Goal: Task Accomplishment & Management: Use online tool/utility

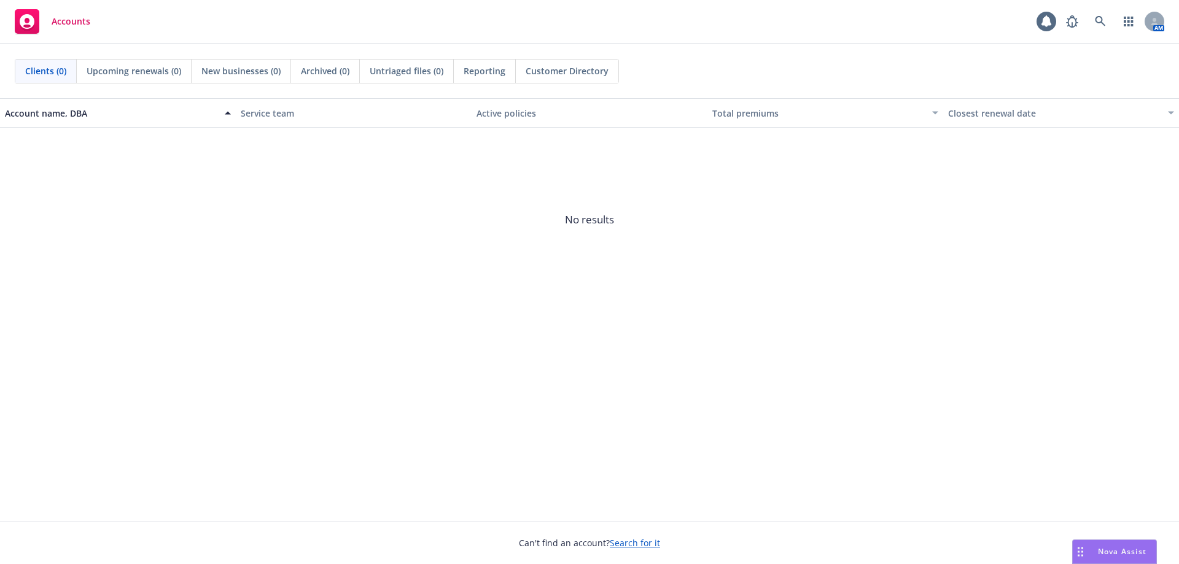
click at [1116, 552] on span "Nova Assist" at bounding box center [1122, 552] width 49 height 10
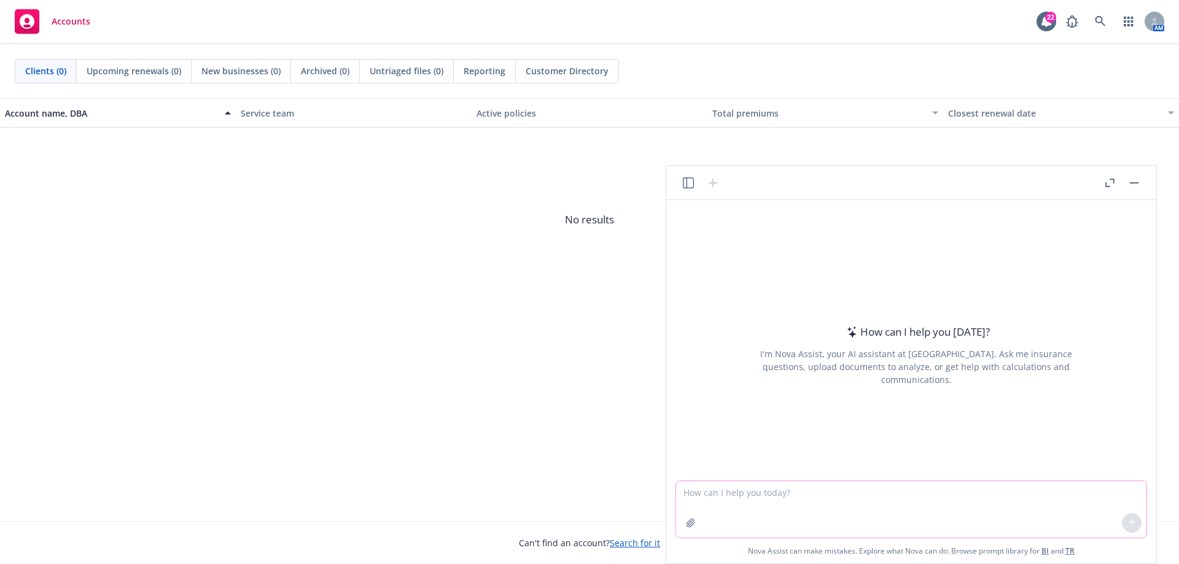
click at [737, 500] on textarea at bounding box center [911, 510] width 470 height 57
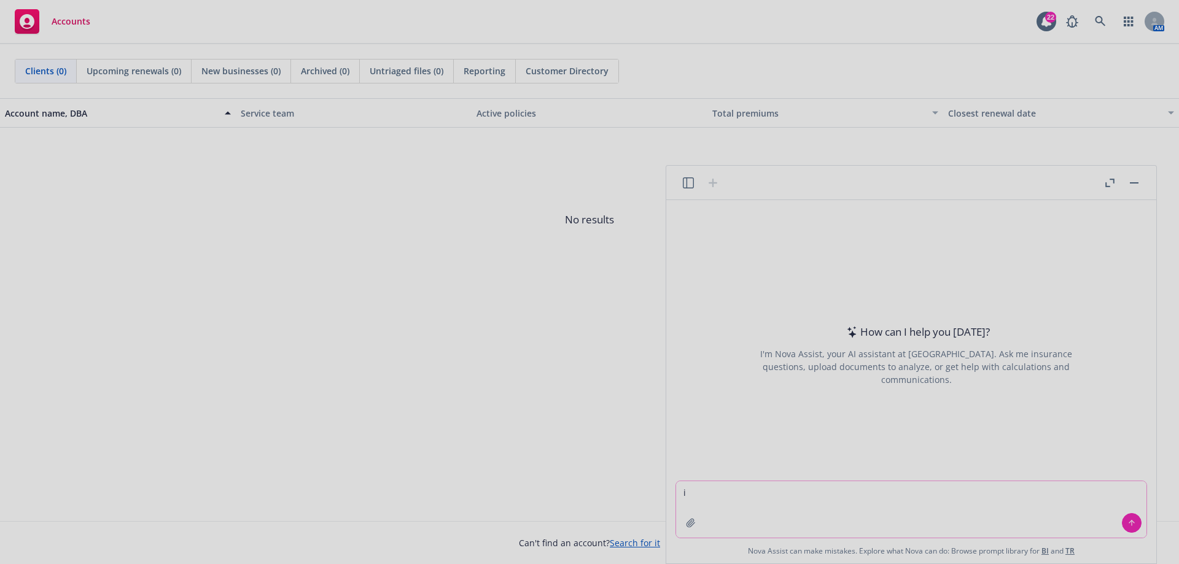
type textarea "i"
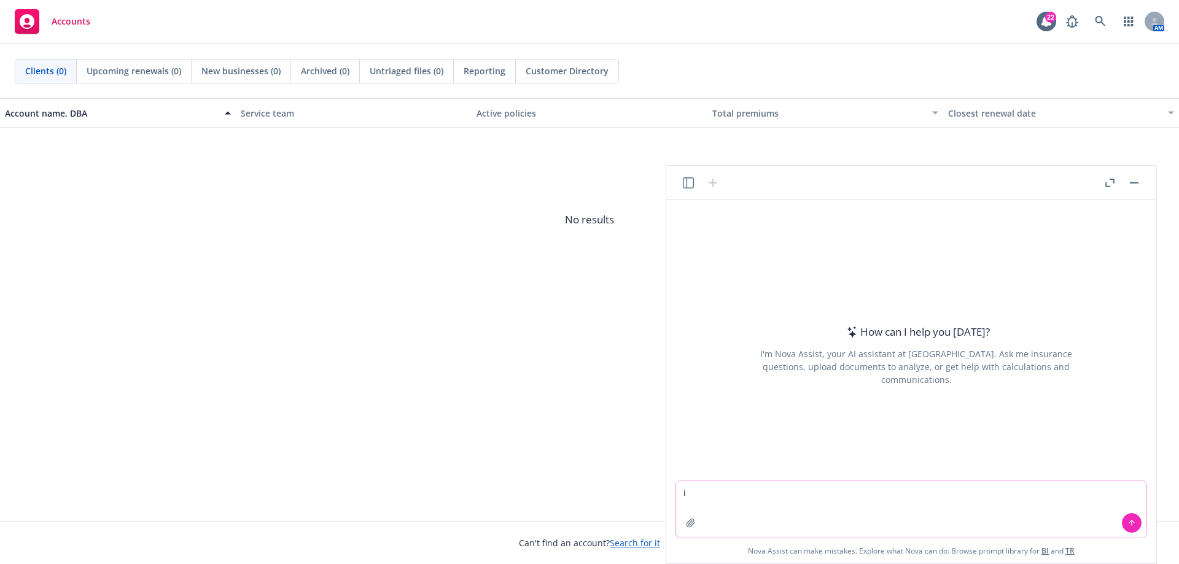
click at [721, 486] on textarea "i" at bounding box center [911, 510] width 470 height 57
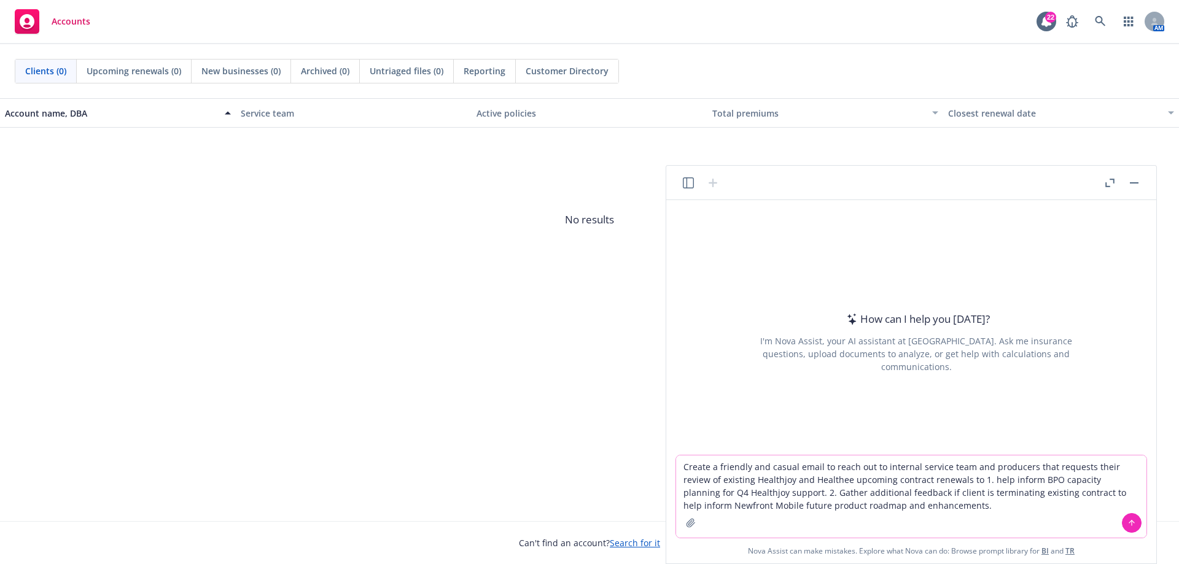
type textarea "Create a friendly and casual email to reach out to internal service team and pr…"
click at [1125, 515] on div at bounding box center [1131, 523] width 29 height 29
drag, startPoint x: 1127, startPoint y: 523, endPoint x: 1126, endPoint y: 514, distance: 9.3
click at [1127, 523] on button at bounding box center [1132, 523] width 20 height 20
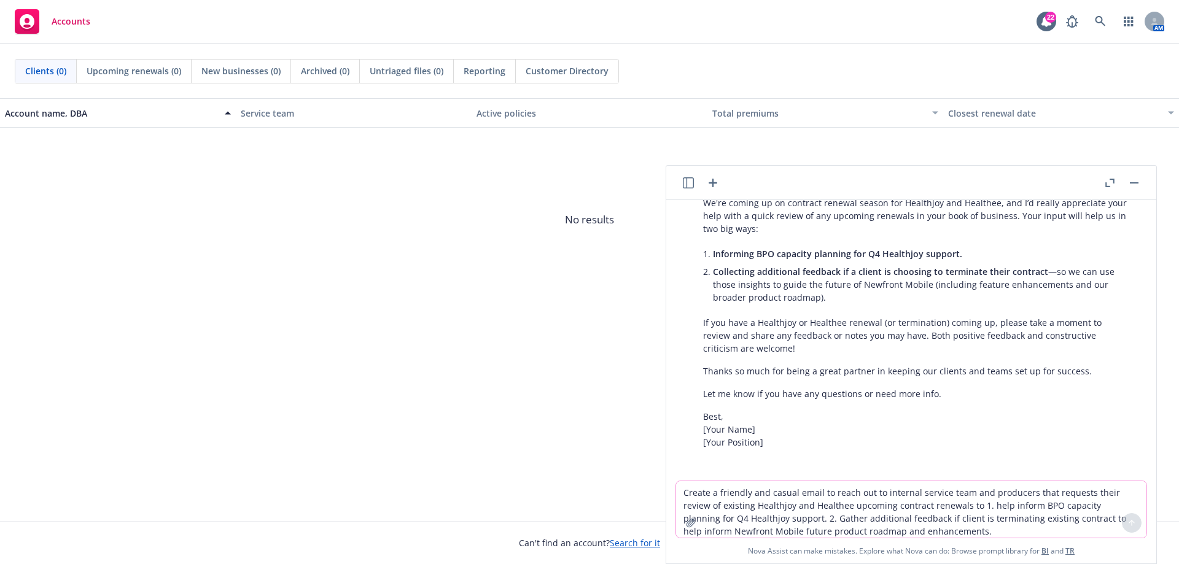
scroll to position [211, 0]
click at [736, 488] on textarea "Create a friendly and casual email to reach out to internal service team and pr…" at bounding box center [911, 510] width 470 height 57
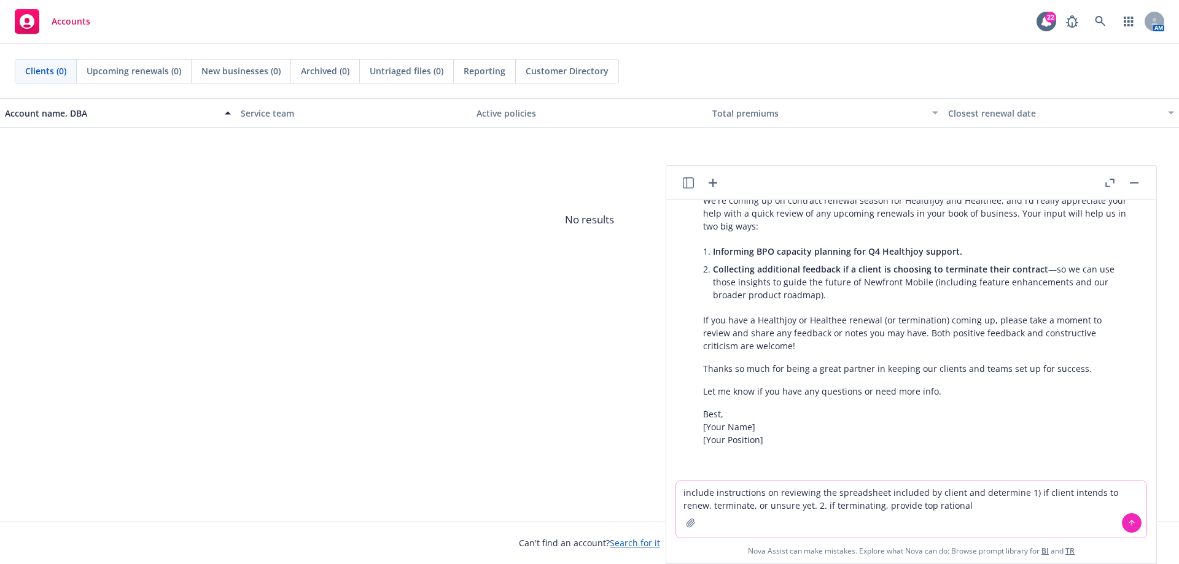
type textarea "include instructions on reviewing the spreadsheet included by client and determ…"
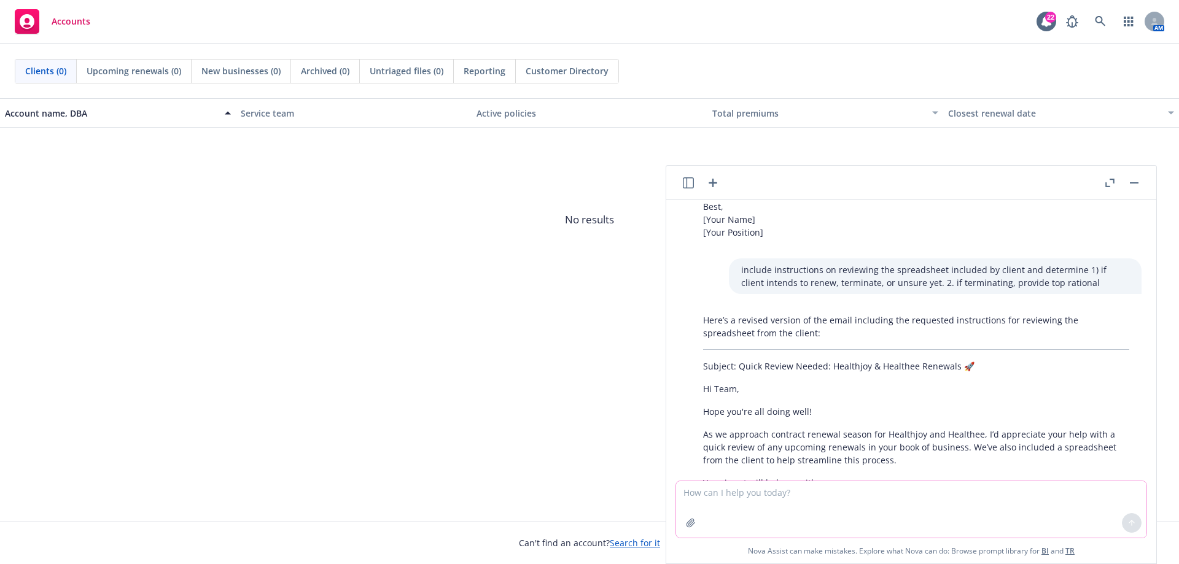
scroll to position [480, 0]
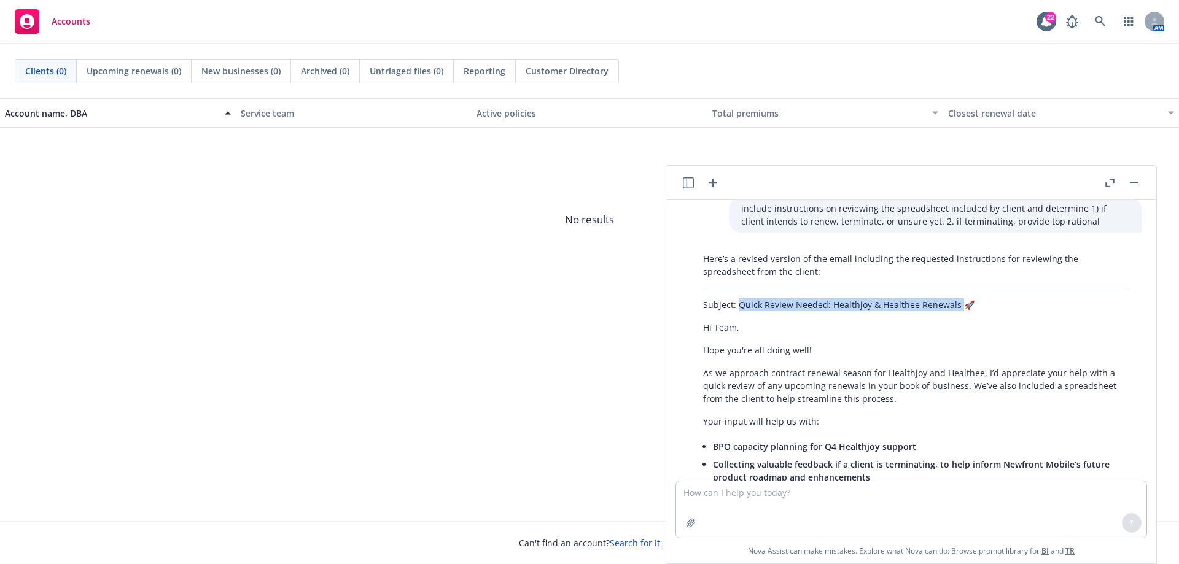
drag, startPoint x: 957, startPoint y: 305, endPoint x: 738, endPoint y: 306, distance: 219.3
click at [738, 306] on p "Subject: Quick Review Needed: Healthjoy & Healthee Renewals 🚀" at bounding box center [916, 304] width 426 height 13
copy p "Quick Review Needed: Healthjoy & Healthee Renewals"
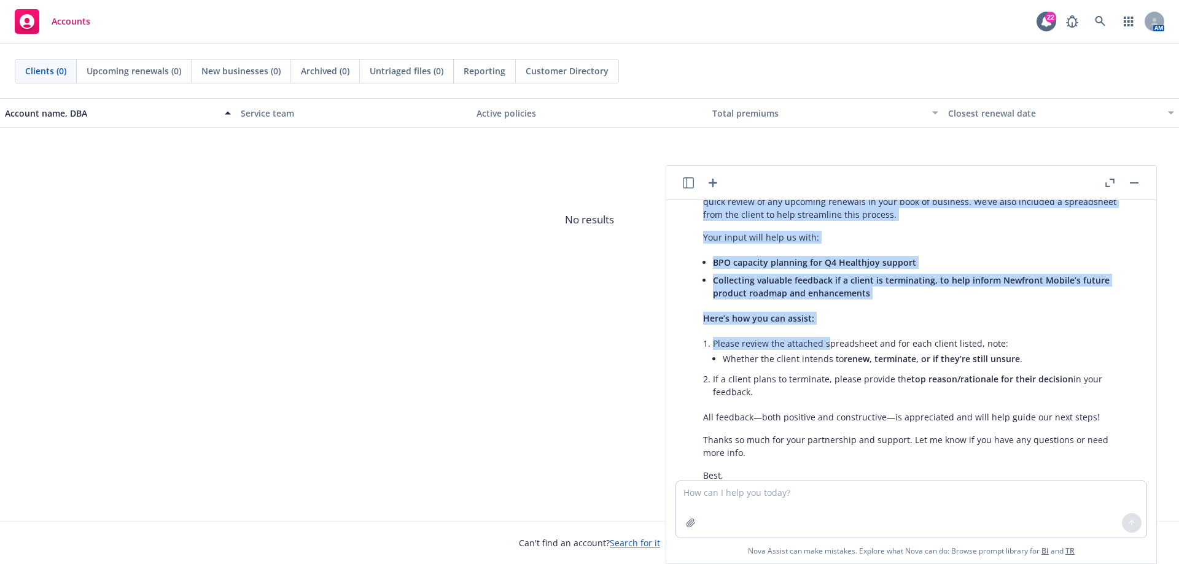
scroll to position [726, 0]
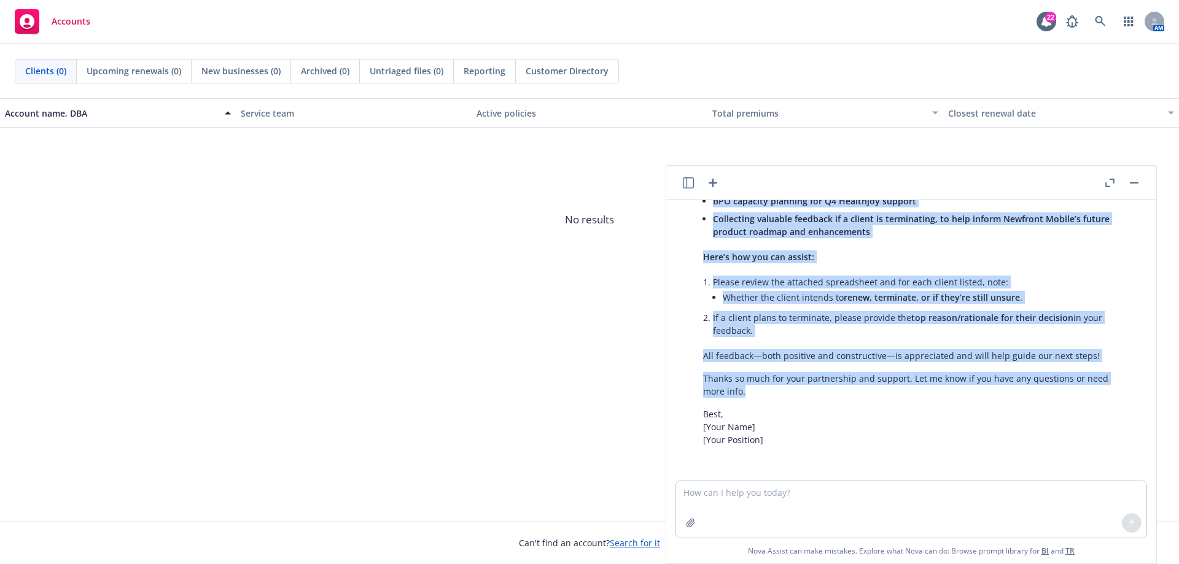
drag, startPoint x: 700, startPoint y: 332, endPoint x: 823, endPoint y: 394, distance: 137.9
click at [819, 401] on div "Here’s a revised version of the email including the requested instructions for …" at bounding box center [916, 227] width 451 height 450
copy div "Hi Team, Hope you're all doing well! As we approach contract renewal season for…"
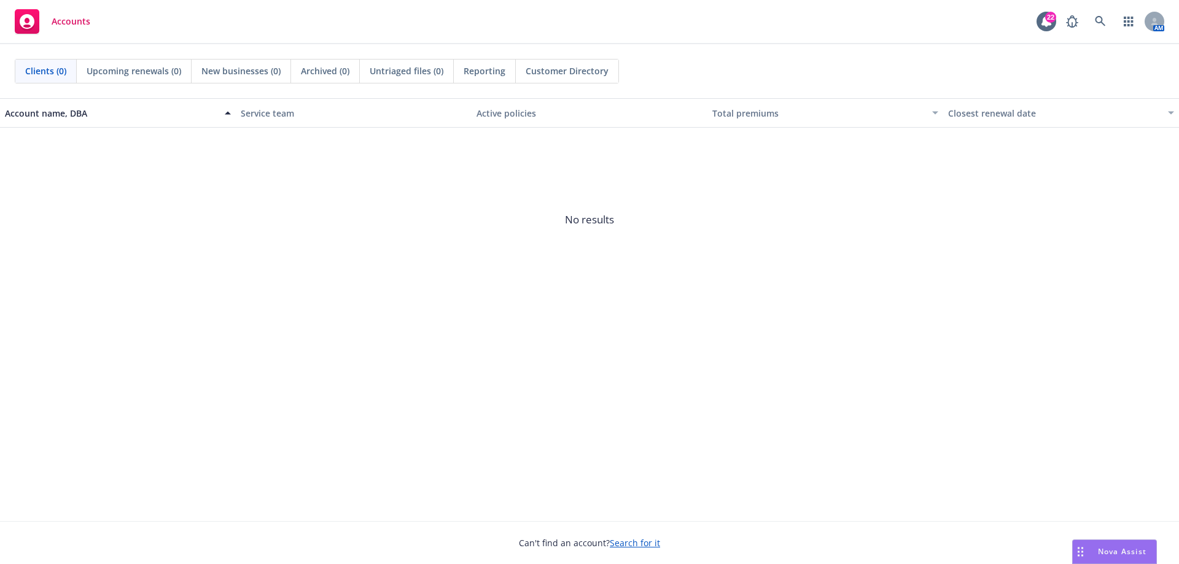
click at [1104, 545] on div "Nova Assist" at bounding box center [1115, 551] width 84 height 23
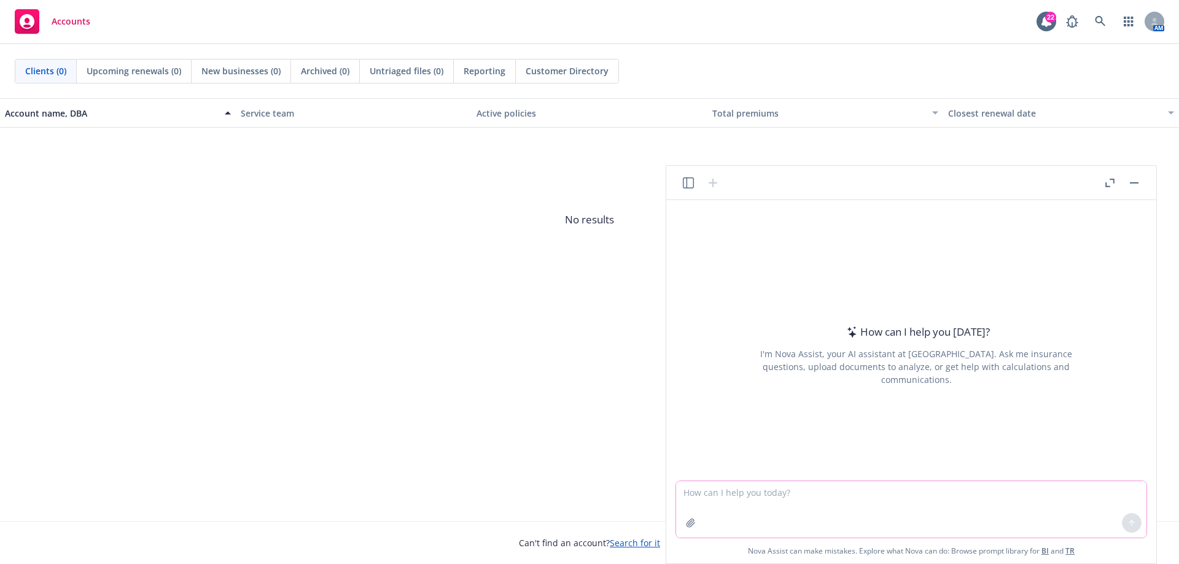
click at [728, 505] on textarea at bounding box center [911, 510] width 470 height 57
click at [719, 493] on textarea "create an email to a direct report that" at bounding box center [911, 510] width 470 height 57
click at [918, 493] on textarea "create a friendly and casual email to a direct report that" at bounding box center [911, 510] width 470 height 57
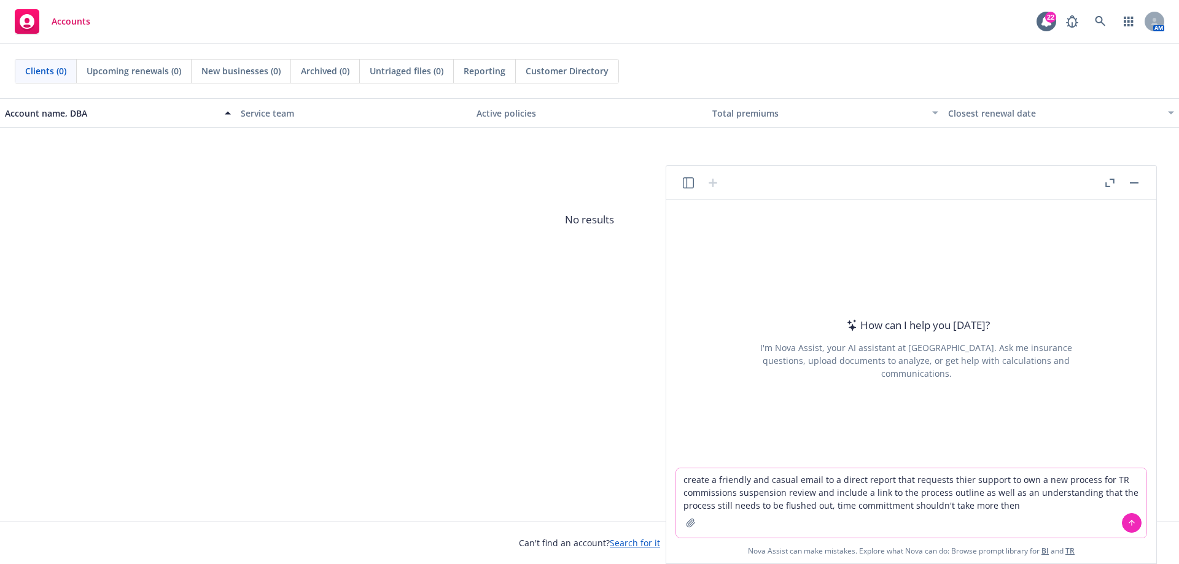
click at [1027, 507] on textarea "create a friendly and casual email to a direct report that requests thier suppo…" at bounding box center [911, 503] width 470 height 69
click at [1095, 507] on textarea "create a friendly and casual email to a direct report that requests thier suppo…" at bounding box center [911, 503] width 470 height 69
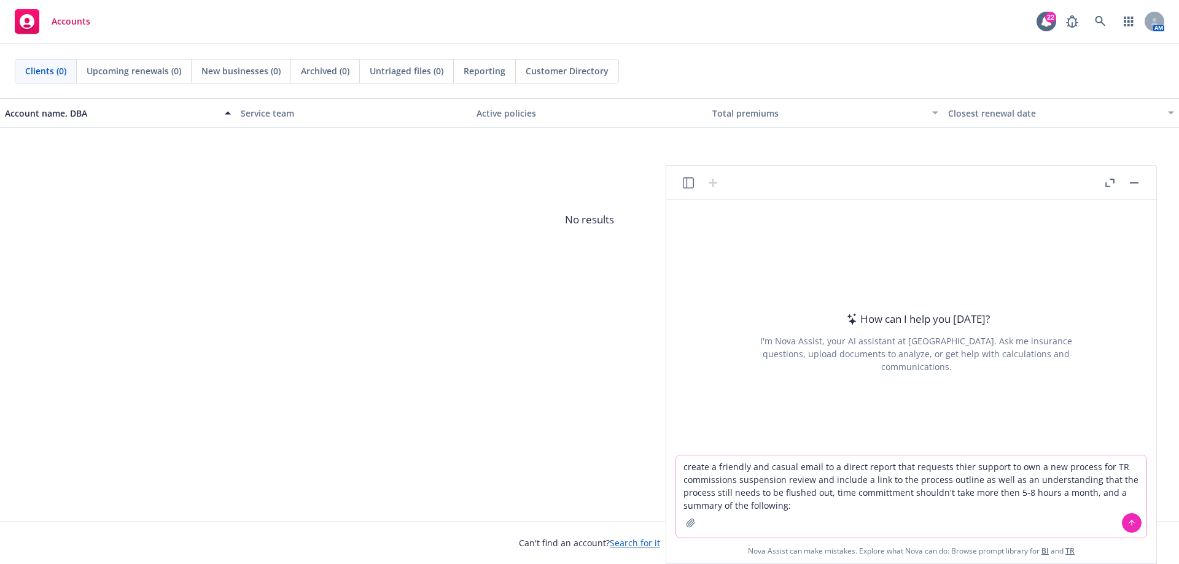
paste textarea "he process proposal was created after speaking with the accounting team and ide…"
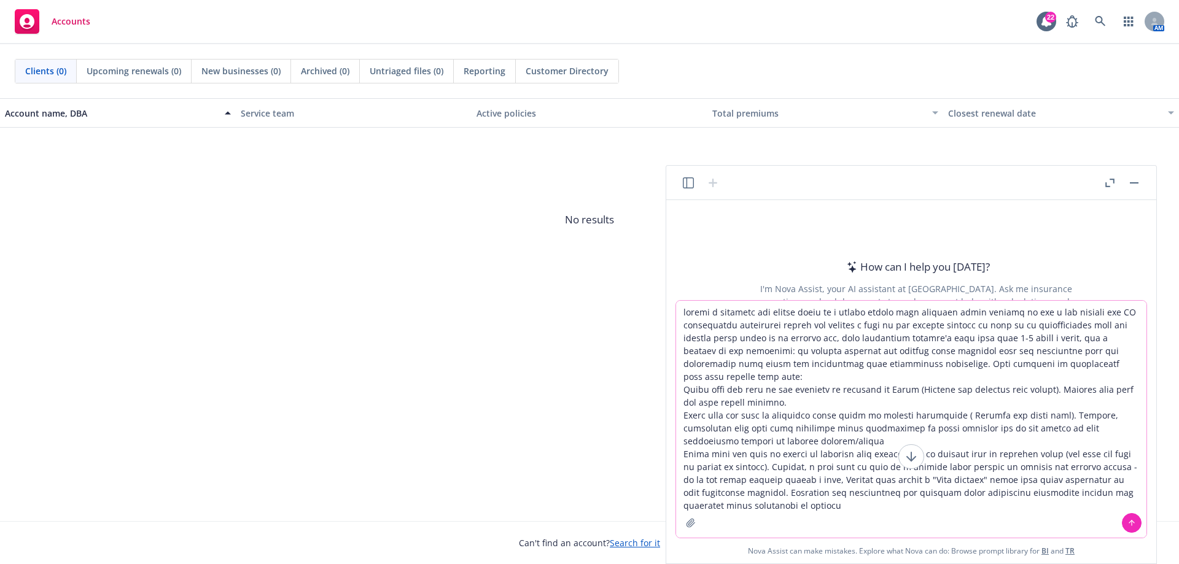
click at [790, 350] on textarea at bounding box center [911, 419] width 470 height 237
type textarea "create a friendly and casual email to a direct report that requests their suppo…"
click at [1133, 525] on icon at bounding box center [1132, 523] width 9 height 9
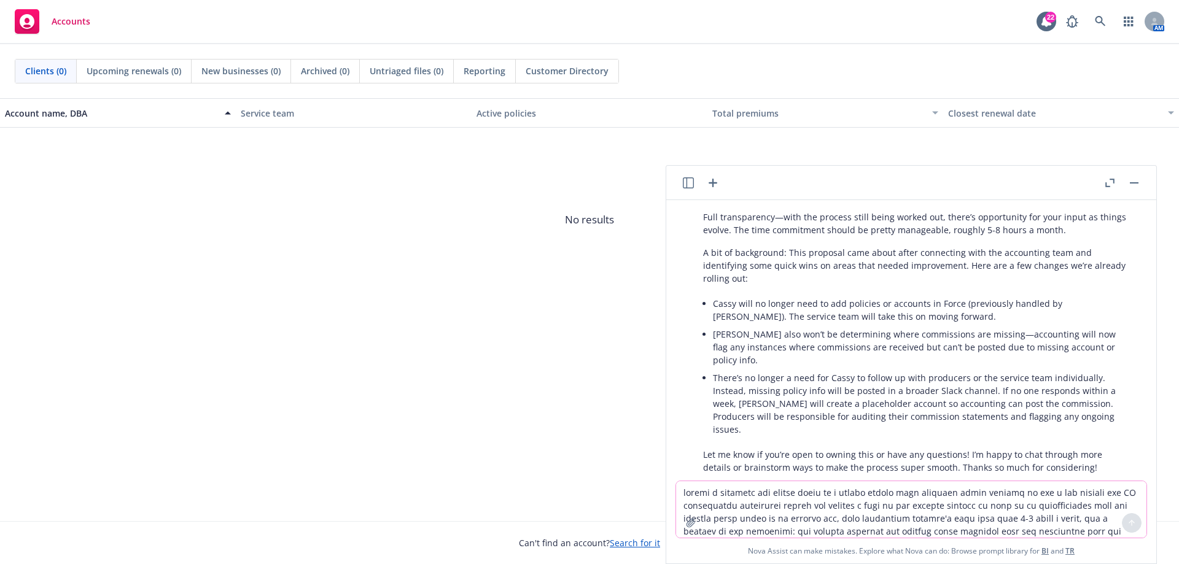
scroll to position [375, 0]
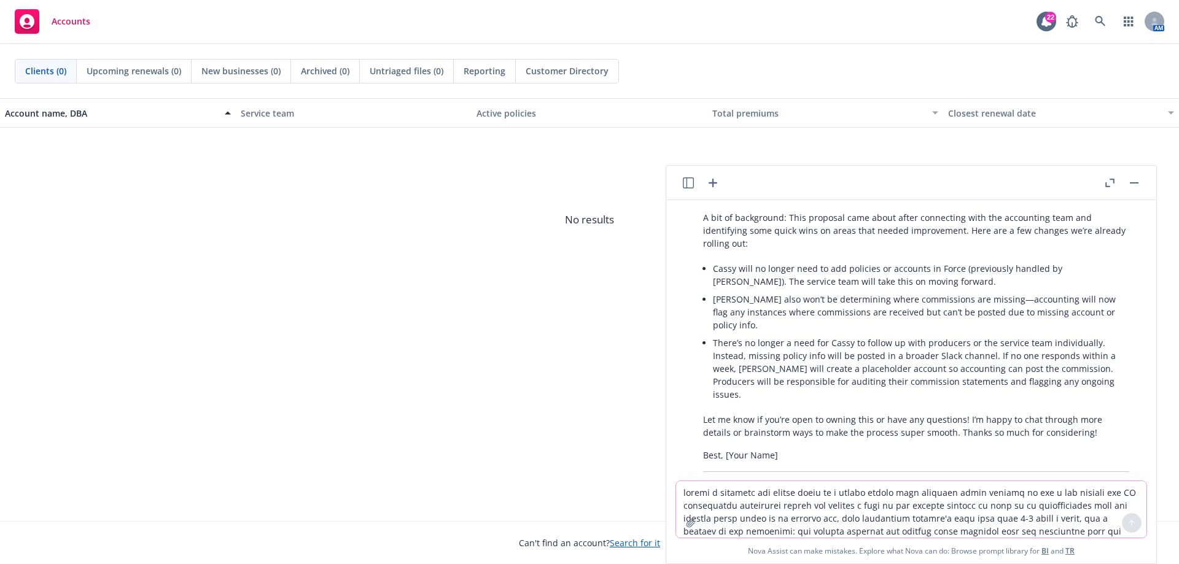
click at [782, 419] on div "Here's a friendly and casual draft email you can send to your direct report: Hi…" at bounding box center [916, 271] width 451 height 411
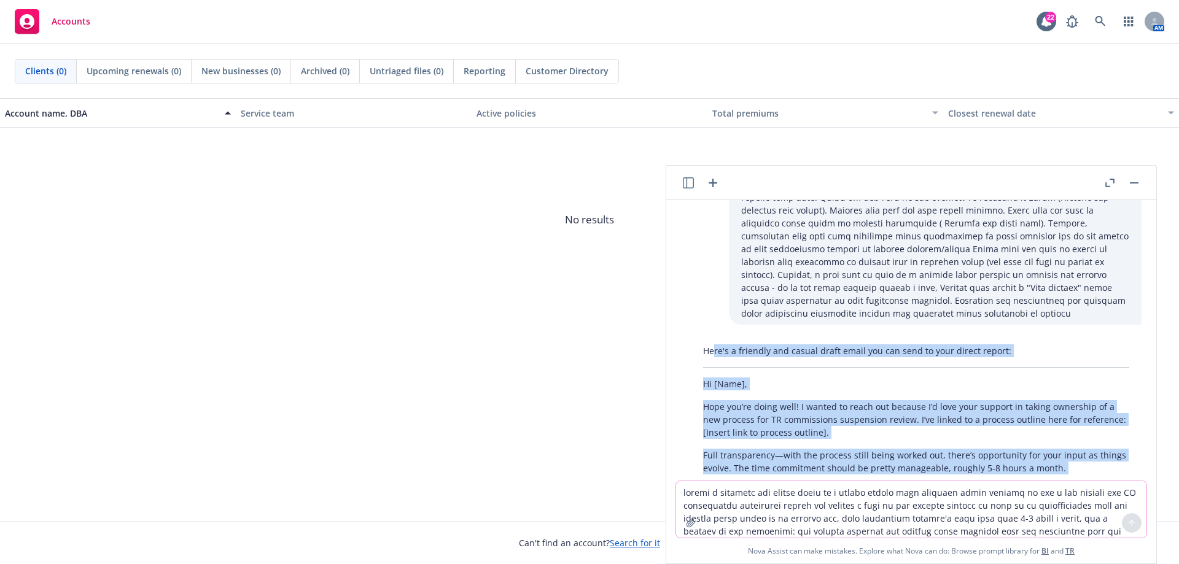
scroll to position [68, 0]
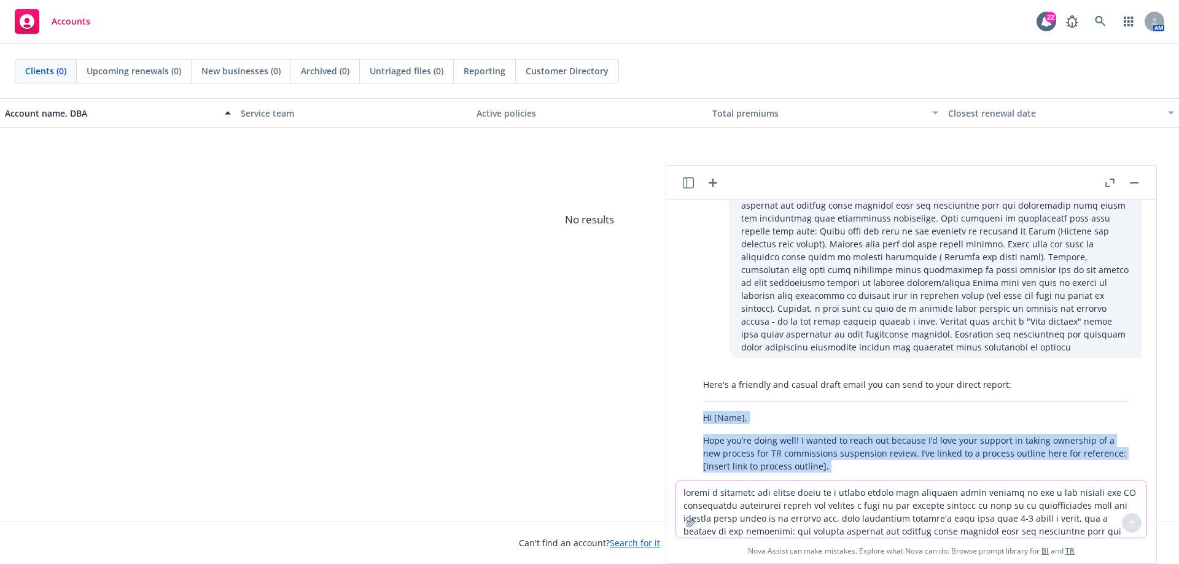
drag, startPoint x: 1097, startPoint y: 407, endPoint x: 698, endPoint y: 424, distance: 399.0
copy div "Hi [Name], Hope you’re doing well! I wanted to reach out because I’d love your …"
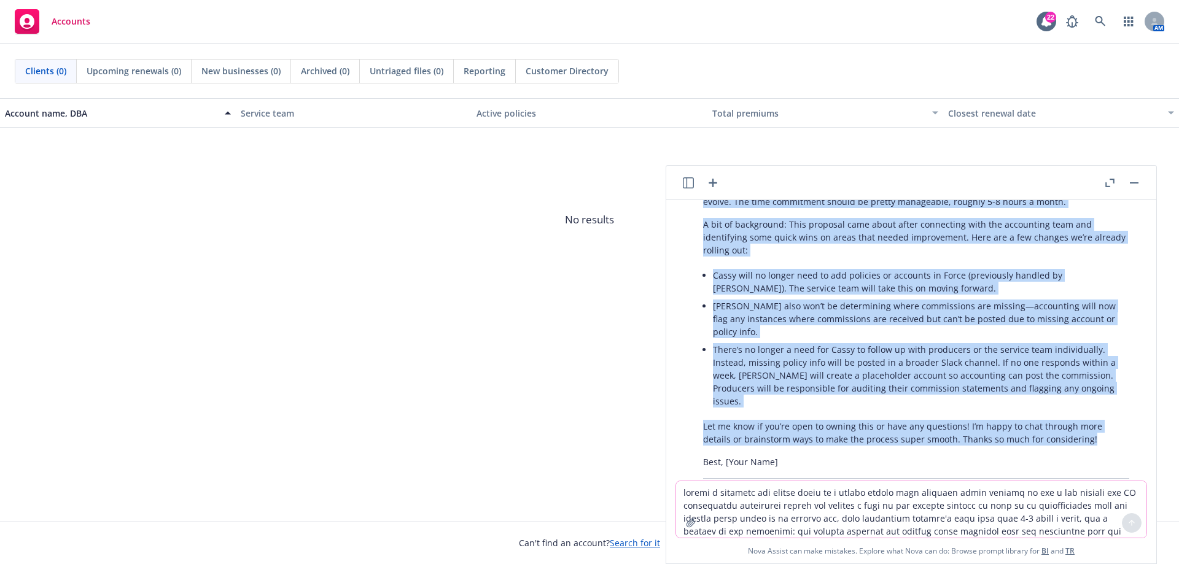
scroll to position [375, 0]
